Goal: Task Accomplishment & Management: Manage account settings

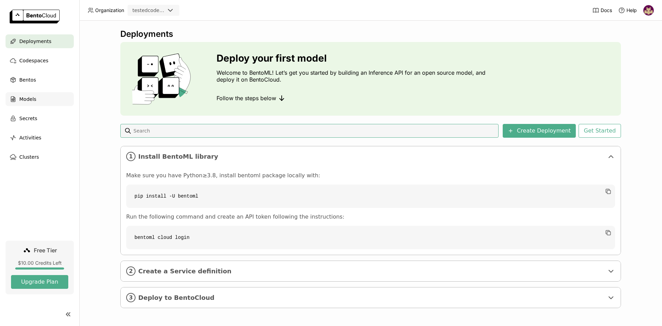
click at [38, 104] on div "Models" at bounding box center [40, 99] width 68 height 14
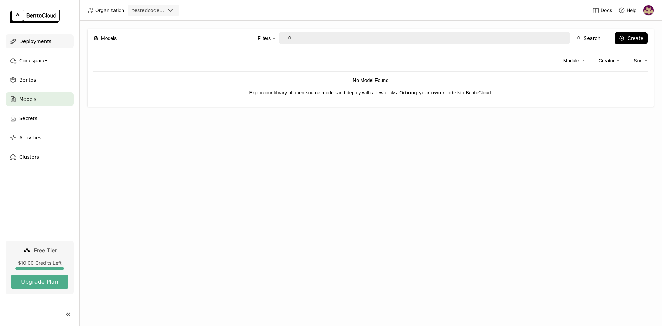
click at [48, 42] on div "Deployments" at bounding box center [40, 41] width 68 height 14
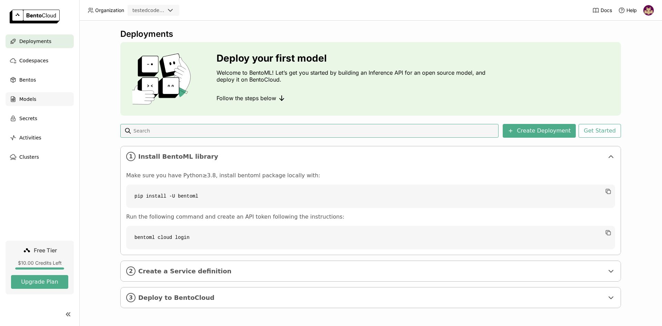
click at [22, 101] on span "Models" at bounding box center [27, 99] width 17 height 8
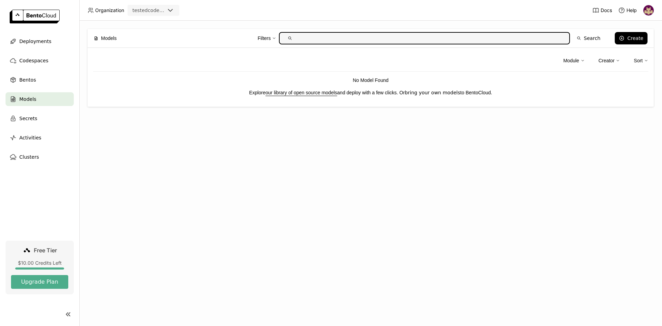
click at [438, 94] on link "bring your own models" at bounding box center [432, 93] width 55 height 6
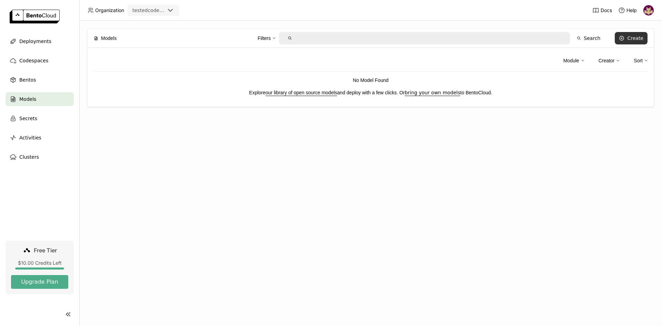
click at [638, 38] on div "Create" at bounding box center [635, 39] width 16 height 6
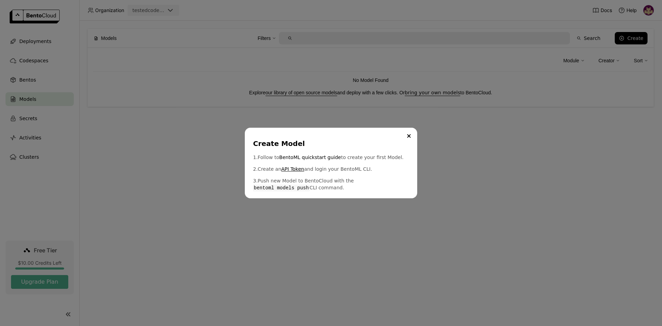
click at [291, 168] on link "API Token" at bounding box center [292, 169] width 23 height 7
click at [407, 136] on icon "Close" at bounding box center [408, 135] width 3 height 3
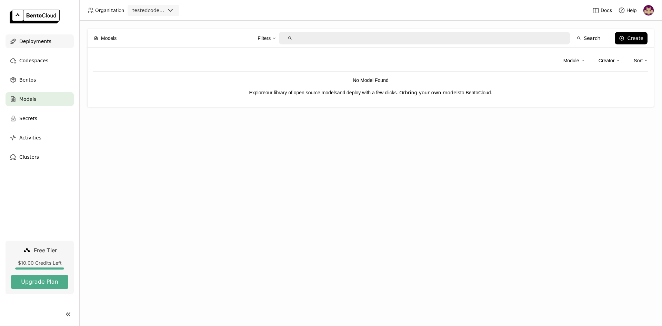
click at [46, 41] on span "Deployments" at bounding box center [35, 41] width 32 height 8
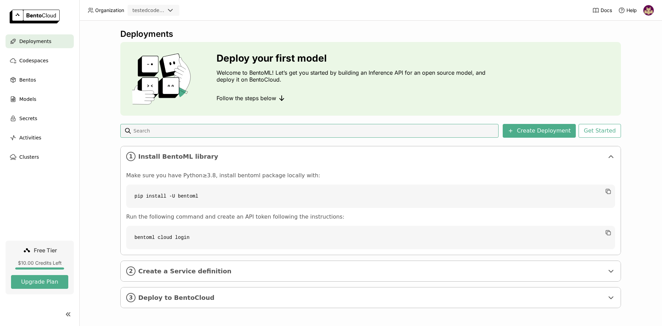
scroll to position [1, 0]
click at [226, 267] on span "Create a Service definition" at bounding box center [371, 271] width 466 height 8
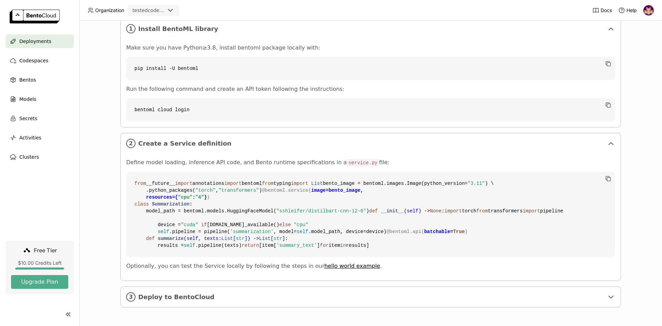
scroll to position [218, 0]
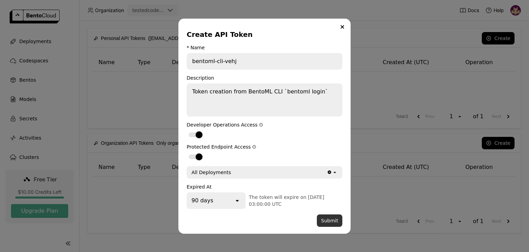
click at [326, 219] on button "Submit" at bounding box center [330, 220] width 26 height 12
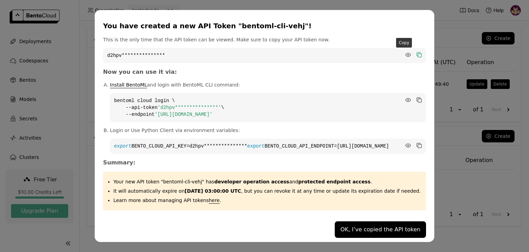
click at [418, 53] on icon "dialog" at bounding box center [419, 54] width 3 height 3
click at [293, 108] on code "**********" at bounding box center [268, 107] width 316 height 29
click at [418, 99] on icon "dialog" at bounding box center [419, 100] width 3 height 3
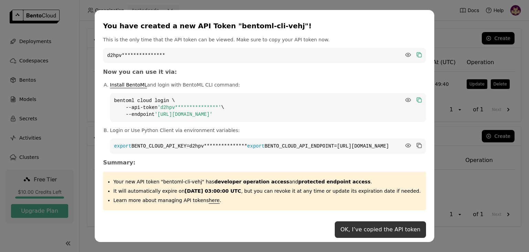
click at [366, 234] on button "OK, I’ve copied the API token" at bounding box center [380, 229] width 91 height 17
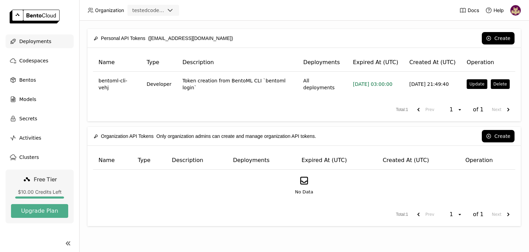
click at [42, 41] on span "Deployments" at bounding box center [35, 41] width 32 height 8
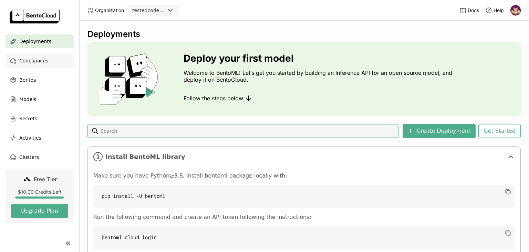
click at [45, 63] on div "Codespaces" at bounding box center [40, 61] width 68 height 14
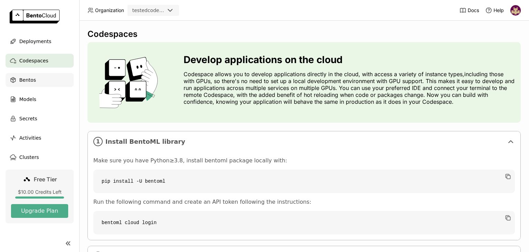
click at [38, 83] on div "Bentos" at bounding box center [40, 80] width 68 height 14
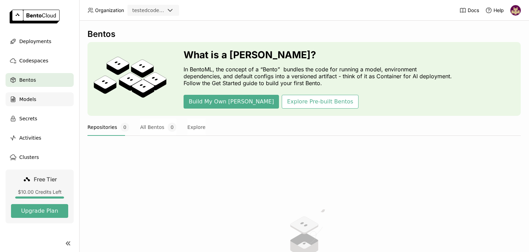
click at [38, 101] on div "Models" at bounding box center [40, 99] width 68 height 14
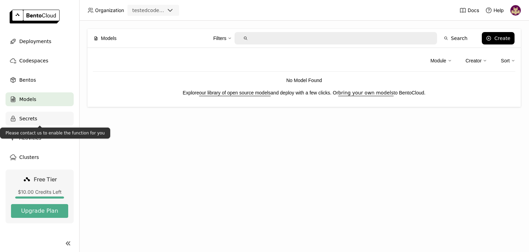
click at [38, 121] on div "Secrets" at bounding box center [40, 119] width 68 height 14
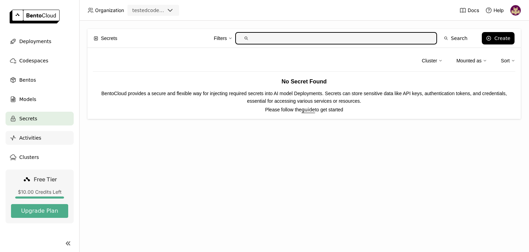
click at [39, 143] on div "Activities" at bounding box center [40, 138] width 68 height 14
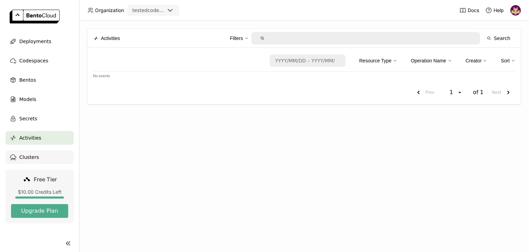
click at [39, 160] on div "Clusters" at bounding box center [40, 157] width 68 height 14
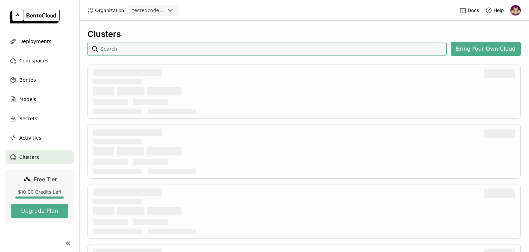
click at [519, 9] on img at bounding box center [516, 10] width 10 height 10
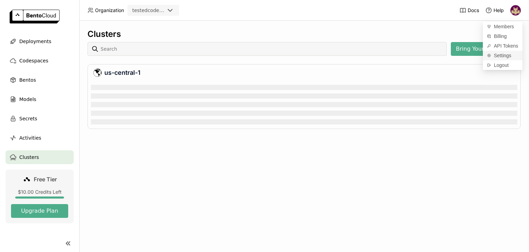
click at [503, 55] on span "Settings" at bounding box center [503, 55] width 18 height 6
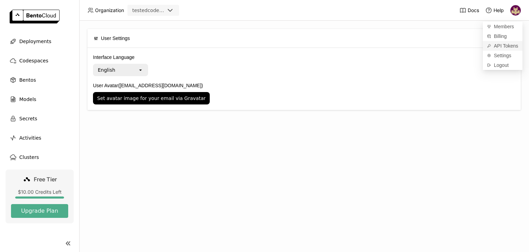
click at [501, 46] on span "API Tokens" at bounding box center [506, 46] width 24 height 6
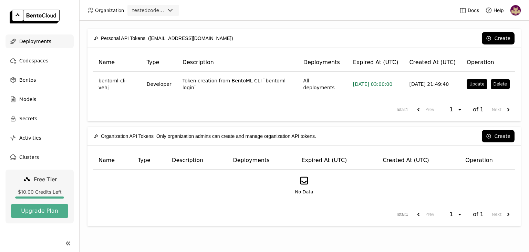
click at [39, 44] on span "Deployments" at bounding box center [35, 41] width 32 height 8
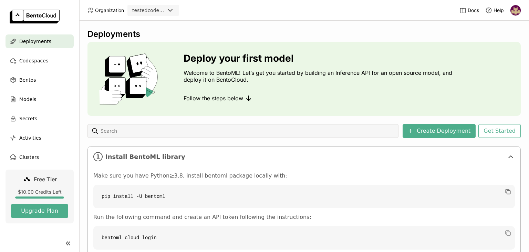
click at [40, 69] on ul "Deployments Codespaces Bentos Models Secrets Activities Clusters" at bounding box center [39, 99] width 79 height 130
click at [42, 63] on span "Codespaces" at bounding box center [33, 61] width 29 height 8
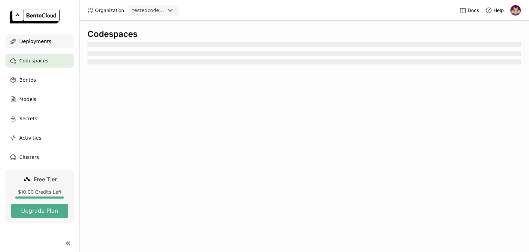
click at [46, 40] on span "Deployments" at bounding box center [35, 41] width 32 height 8
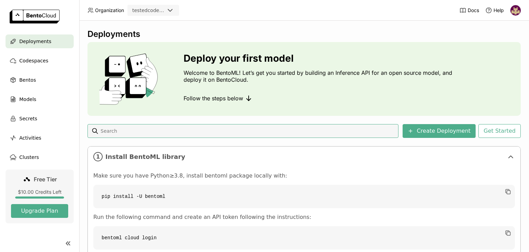
scroll to position [74, 0]
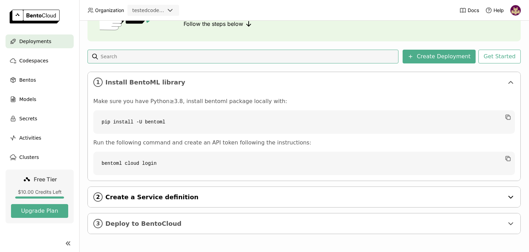
click at [156, 196] on span "Create a Service definition" at bounding box center [304, 197] width 399 height 8
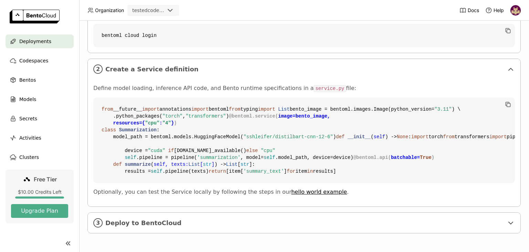
scroll to position [326, 0]
click at [164, 230] on div "3 Deploy to BentoCloud" at bounding box center [304, 223] width 433 height 20
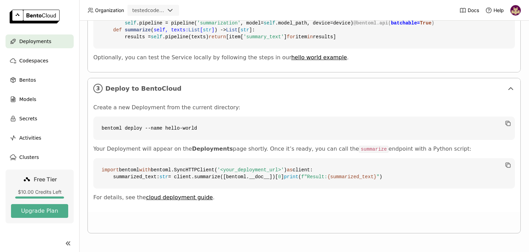
scroll to position [461, 0]
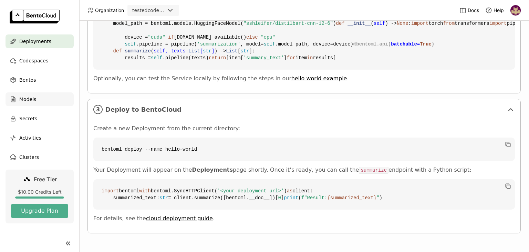
click at [33, 101] on span "Models" at bounding box center [27, 99] width 17 height 8
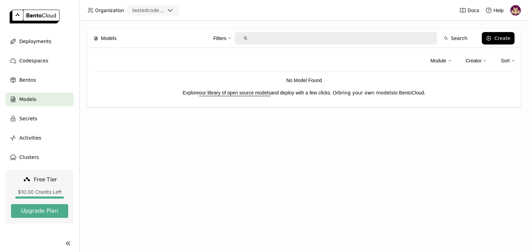
click at [378, 92] on link "bring your own models" at bounding box center [365, 93] width 55 height 6
click at [32, 82] on span "Bentos" at bounding box center [27, 80] width 17 height 8
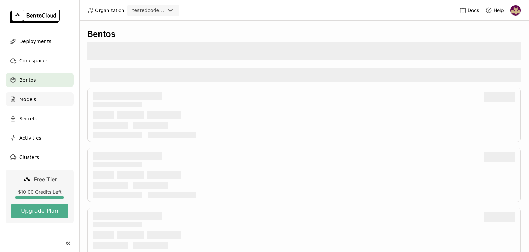
click at [33, 99] on span "Models" at bounding box center [27, 99] width 17 height 8
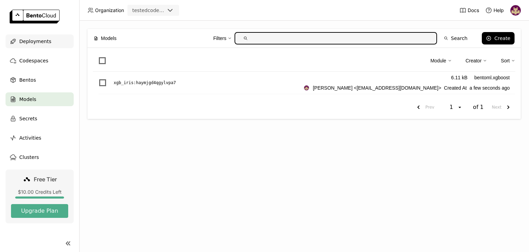
click at [44, 42] on span "Deployments" at bounding box center [35, 41] width 32 height 8
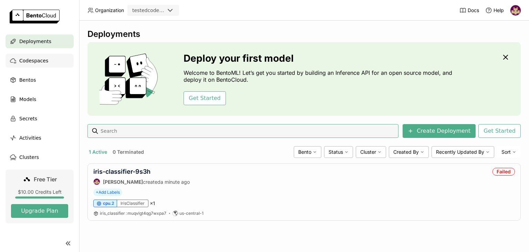
click at [47, 62] on div "Codespaces" at bounding box center [40, 61] width 68 height 14
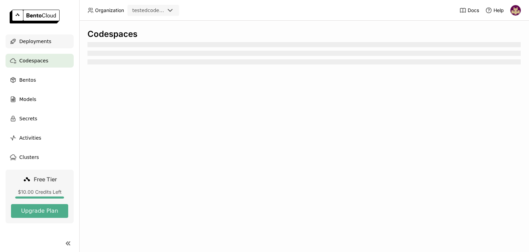
click at [46, 40] on span "Deployments" at bounding box center [35, 41] width 32 height 8
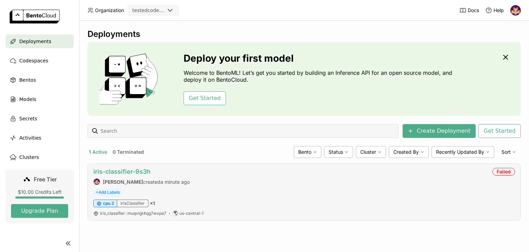
click at [123, 170] on link "iris-classifier-9s3h" at bounding box center [121, 171] width 57 height 7
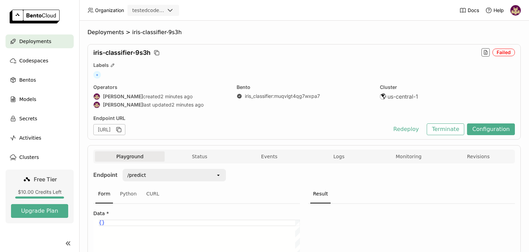
click at [506, 52] on div "Failed" at bounding box center [504, 53] width 22 height 8
click at [487, 53] on icon "button" at bounding box center [486, 53] width 6 height 6
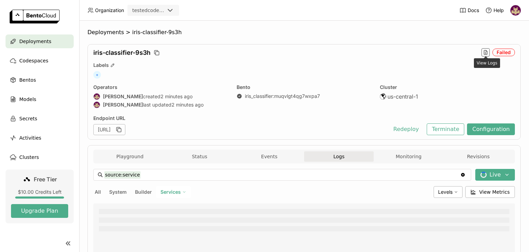
type input "source:service"
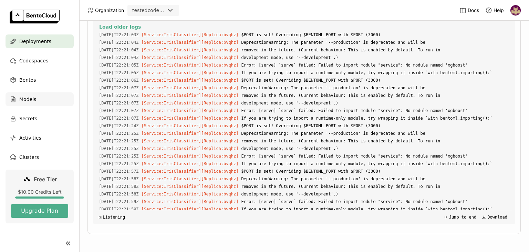
scroll to position [98, 0]
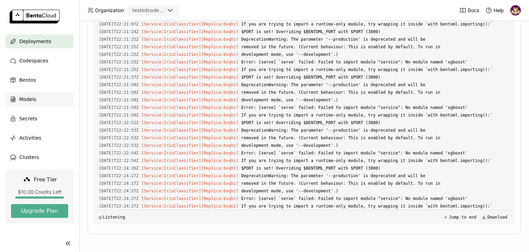
click at [26, 100] on span "Models" at bounding box center [27, 99] width 17 height 8
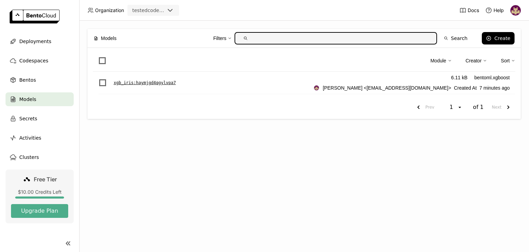
click at [165, 83] on p "xgb_iris : haymjgd4qgylvpa7" at bounding box center [145, 82] width 62 height 7
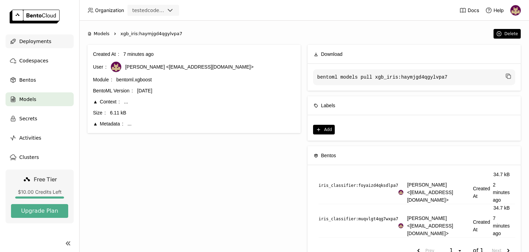
click at [39, 41] on span "Deployments" at bounding box center [35, 41] width 32 height 8
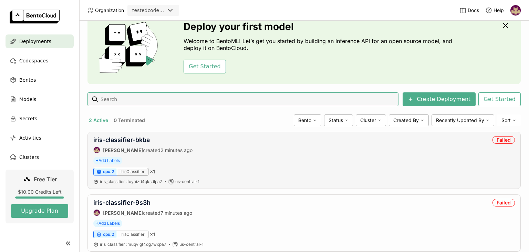
scroll to position [49, 0]
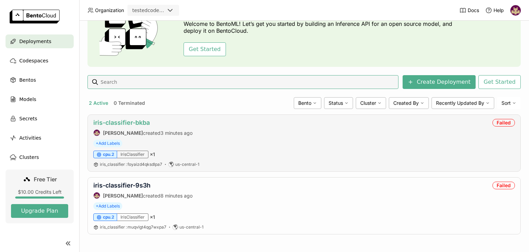
click at [134, 122] on link "iris-classifier-bkba" at bounding box center [121, 122] width 57 height 7
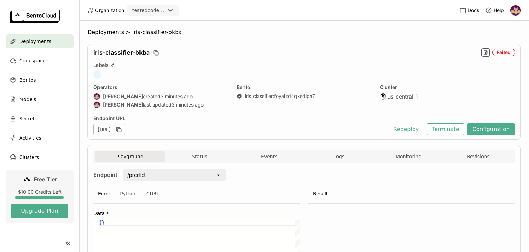
click at [122, 129] on icon "button" at bounding box center [118, 129] width 7 height 7
click at [37, 59] on span "Codespaces" at bounding box center [33, 61] width 29 height 8
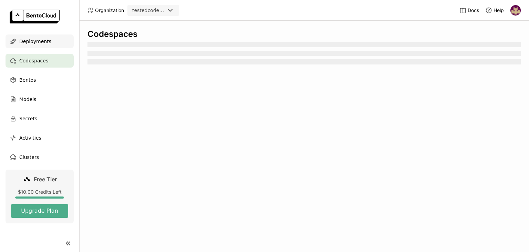
click at [38, 40] on span "Deployments" at bounding box center [35, 41] width 32 height 8
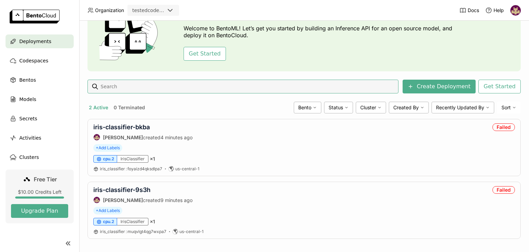
scroll to position [49, 0]
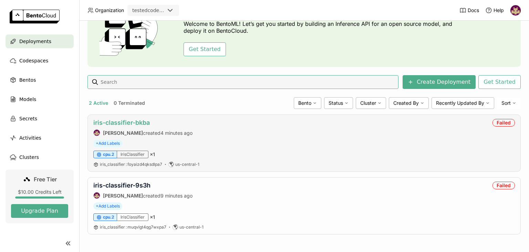
click at [136, 123] on link "iris-classifier-bkba" at bounding box center [121, 122] width 57 height 7
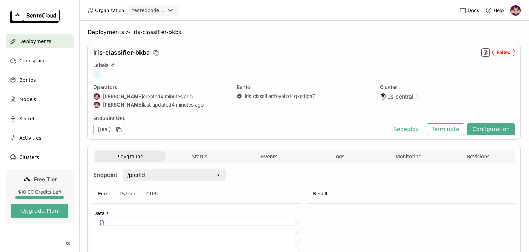
scroll to position [86, 0]
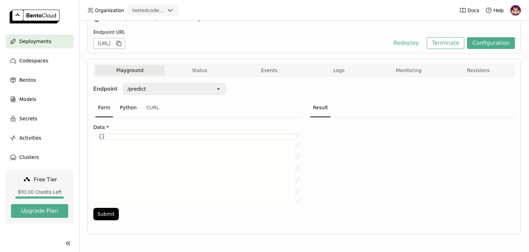
click at [129, 109] on div "Python" at bounding box center [128, 108] width 22 height 19
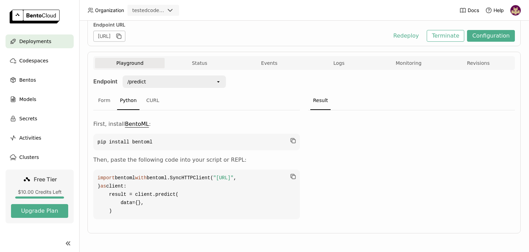
scroll to position [0, 0]
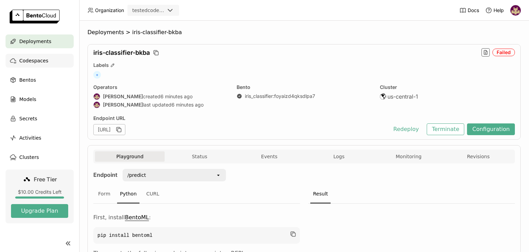
click at [39, 61] on span "Codespaces" at bounding box center [33, 61] width 29 height 8
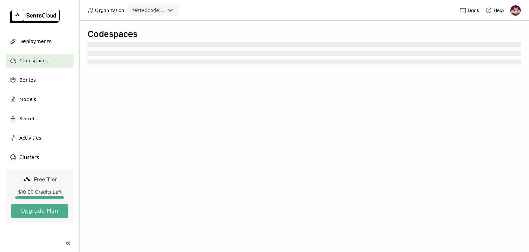
click at [46, 41] on span "Deployments" at bounding box center [35, 41] width 32 height 8
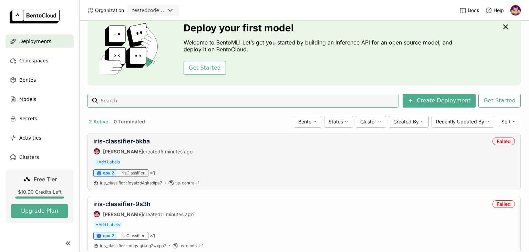
scroll to position [49, 0]
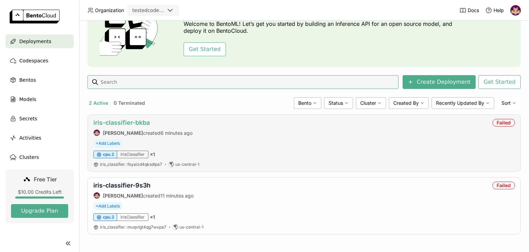
click at [139, 122] on link "iris-classifier-bkba" at bounding box center [121, 122] width 57 height 7
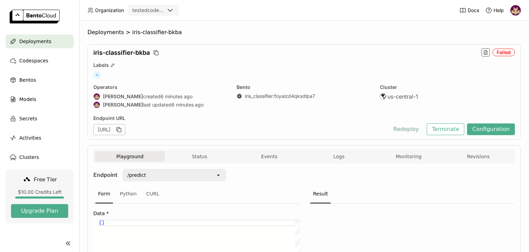
click at [414, 130] on button "Redeploy" at bounding box center [406, 129] width 36 height 12
click at [485, 52] on icon "button" at bounding box center [485, 52] width 3 height 4
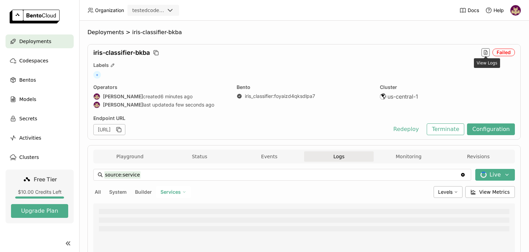
type input "source:service"
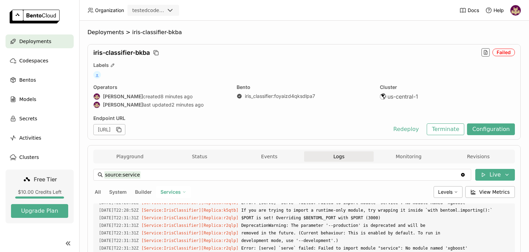
click at [97, 74] on span "+" at bounding box center [97, 75] width 8 height 8
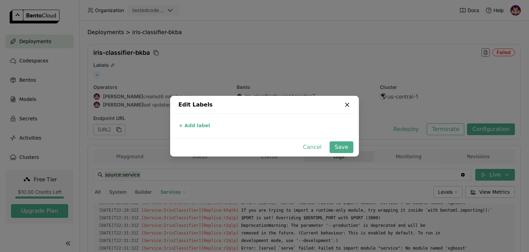
click at [347, 103] on icon "dialog" at bounding box center [347, 104] width 7 height 7
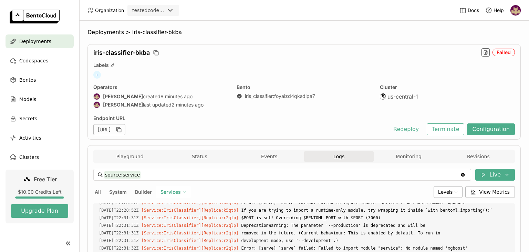
click at [172, 10] on icon at bounding box center [170, 10] width 4 height 2
click at [219, 13] on header "Organization testedcodeployment Docs Help" at bounding box center [264, 10] width 529 height 21
click at [492, 129] on button "Configuration" at bounding box center [491, 129] width 48 height 12
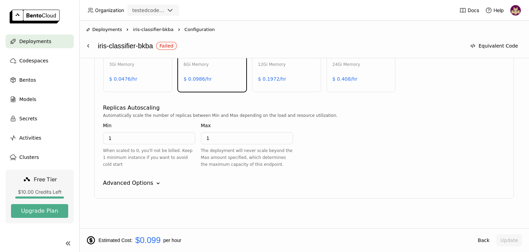
scroll to position [385, 0]
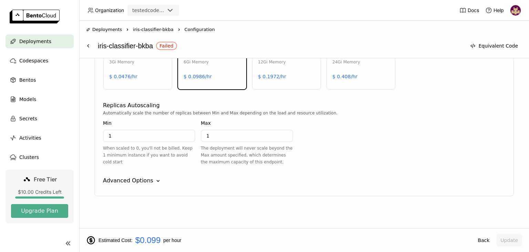
click at [155, 180] on icon "Down" at bounding box center [158, 181] width 7 height 7
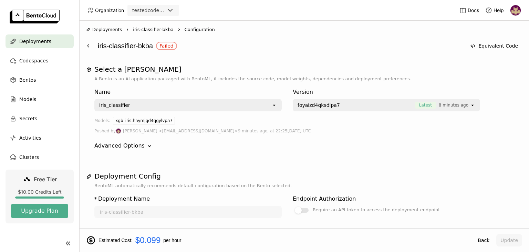
scroll to position [0, 0]
click at [50, 61] on div "Codespaces" at bounding box center [40, 61] width 68 height 14
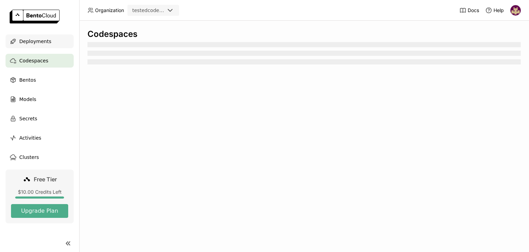
click at [45, 41] on span "Deployments" at bounding box center [35, 41] width 32 height 8
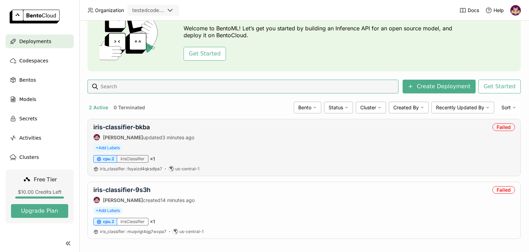
scroll to position [49, 0]
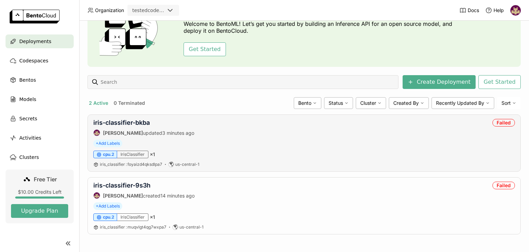
drag, startPoint x: 202, startPoint y: 127, endPoint x: 212, endPoint y: 126, distance: 10.0
click at [201, 127] on div "iris-classifier-bkba Hélio Júnior updated 3 minutes ago Failed" at bounding box center [304, 127] width 422 height 17
click at [506, 122] on div "Failed" at bounding box center [504, 123] width 22 height 8
click at [517, 102] on div "Sort" at bounding box center [509, 103] width 24 height 12
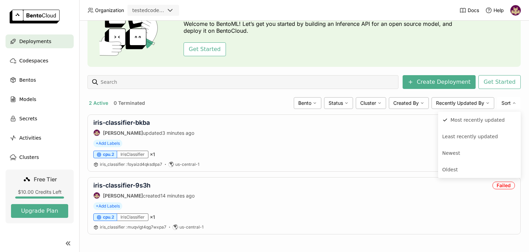
click at [519, 92] on div "Deployments Deploy your first model Welcome to BentoML! Let’s get you started b…" at bounding box center [305, 112] width 434 height 265
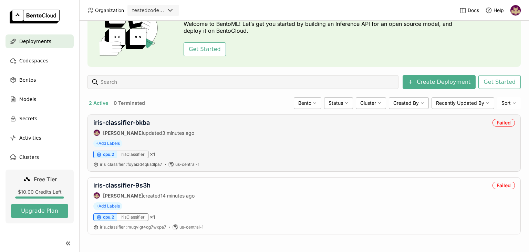
scroll to position [0, 0]
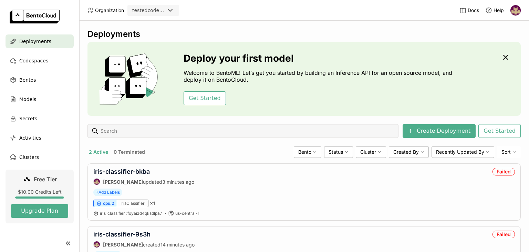
click at [518, 10] on img at bounding box center [516, 10] width 10 height 10
click at [499, 67] on span "Logout" at bounding box center [501, 65] width 15 height 6
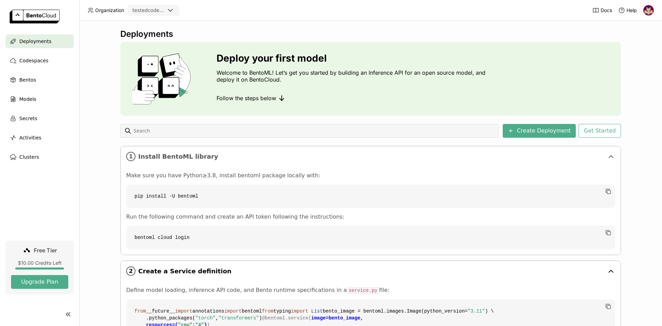
scroll to position [218, 0]
